Goal: Check status: Check status

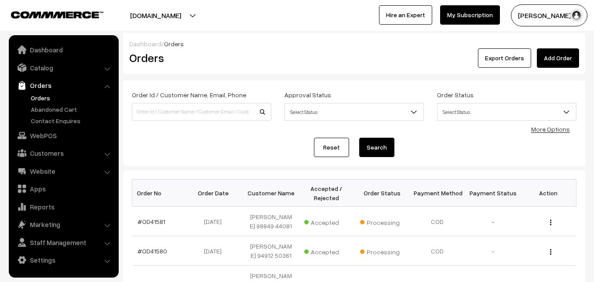
click at [50, 100] on link "Orders" at bounding box center [72, 97] width 87 height 9
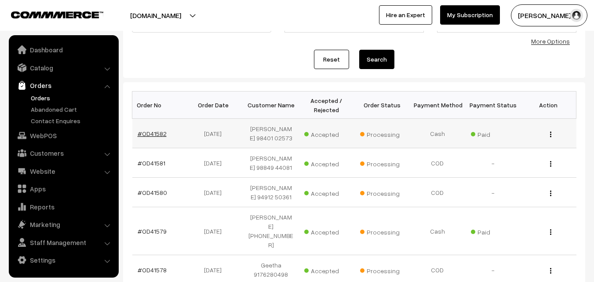
click at [150, 135] on link "#OD41582" at bounding box center [152, 133] width 29 height 7
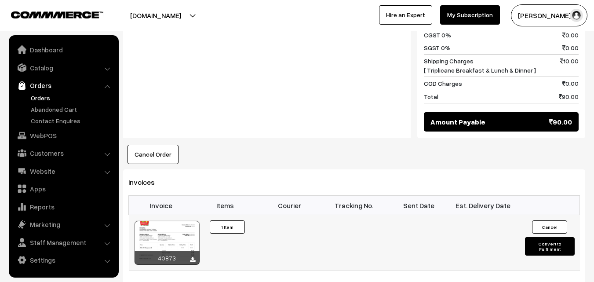
scroll to position [528, 0]
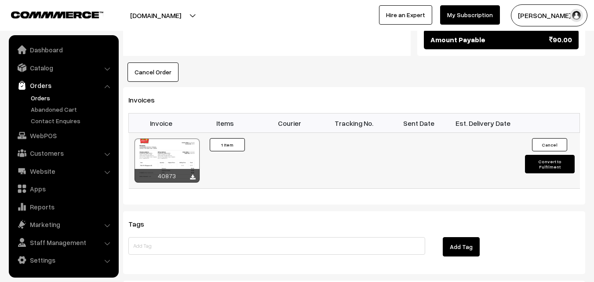
click at [182, 151] on div at bounding box center [167, 161] width 65 height 44
click at [47, 95] on link "Orders" at bounding box center [72, 97] width 87 height 9
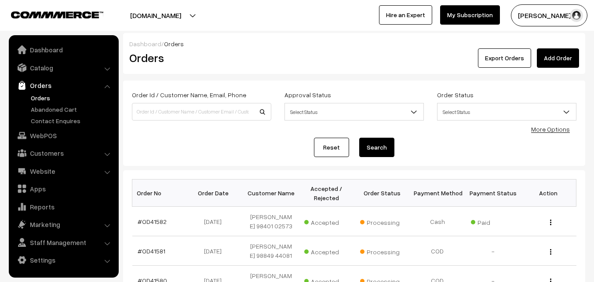
click at [44, 98] on link "Orders" at bounding box center [72, 97] width 87 height 9
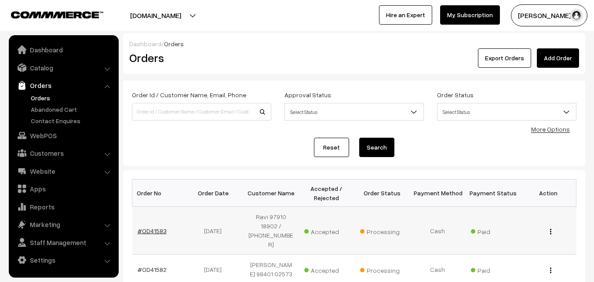
click at [164, 231] on link "#OD41583" at bounding box center [152, 230] width 29 height 7
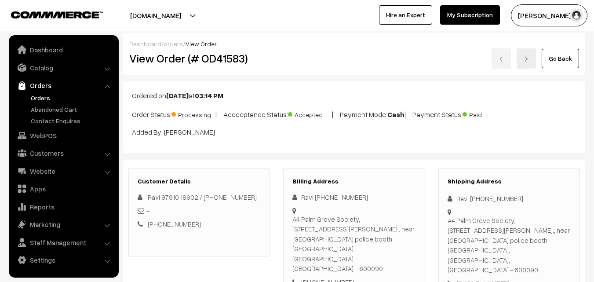
scroll to position [572, 0]
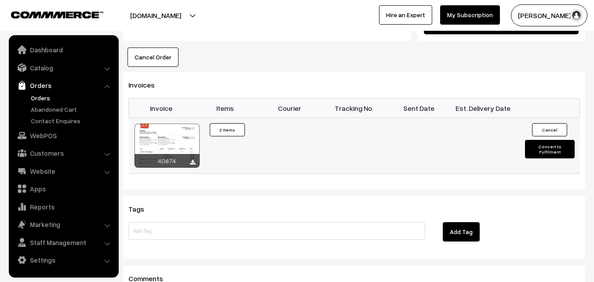
click at [181, 128] on div at bounding box center [167, 146] width 65 height 44
click at [51, 99] on link "Orders" at bounding box center [72, 97] width 87 height 9
